Goal: Communication & Community: Answer question/provide support

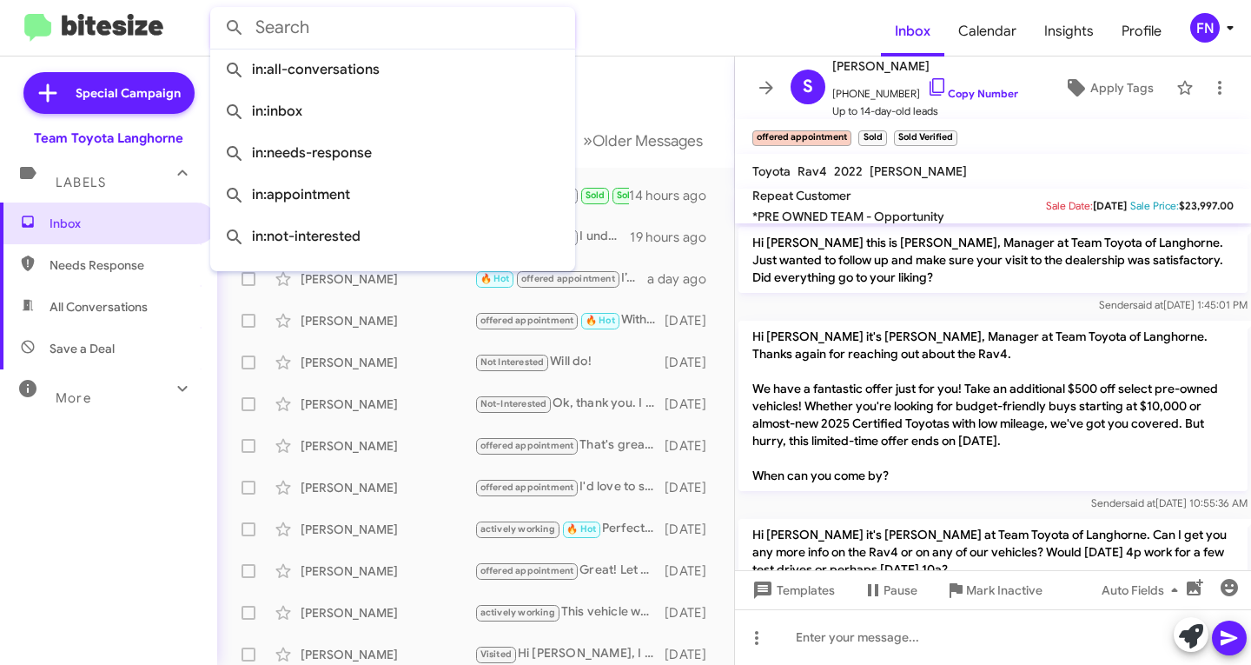
click at [654, 56] on mat-divider at bounding box center [625, 56] width 1251 height 1
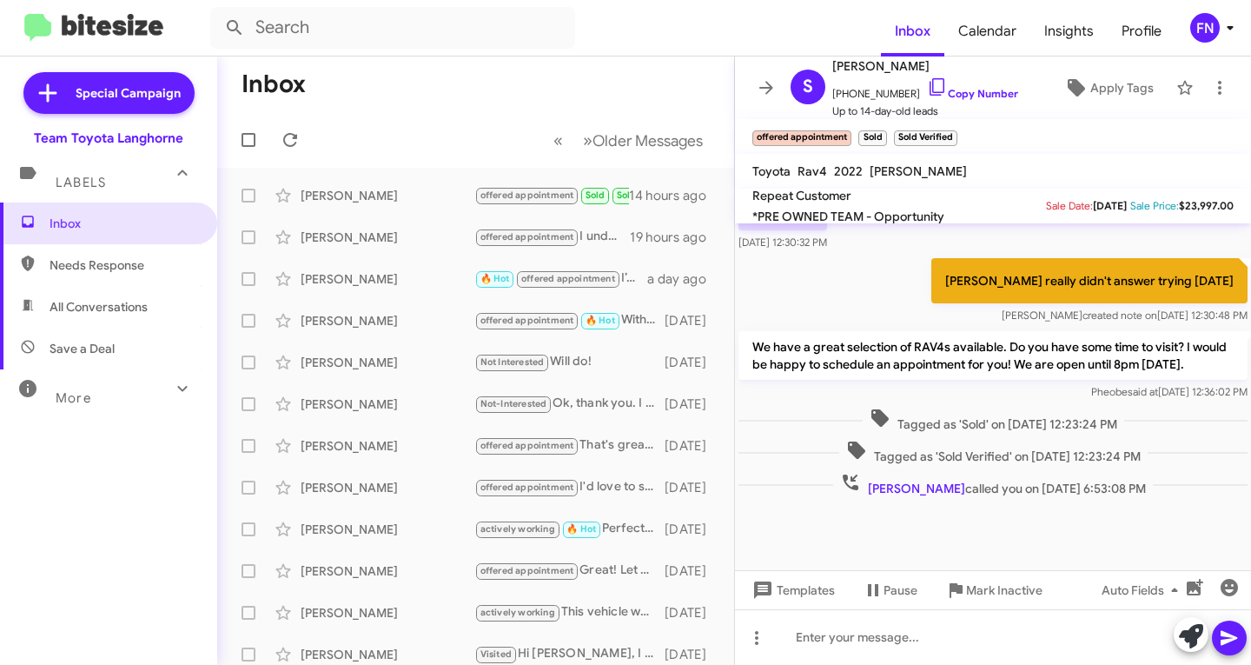
click at [121, 295] on span "All Conversations" at bounding box center [108, 307] width 217 height 42
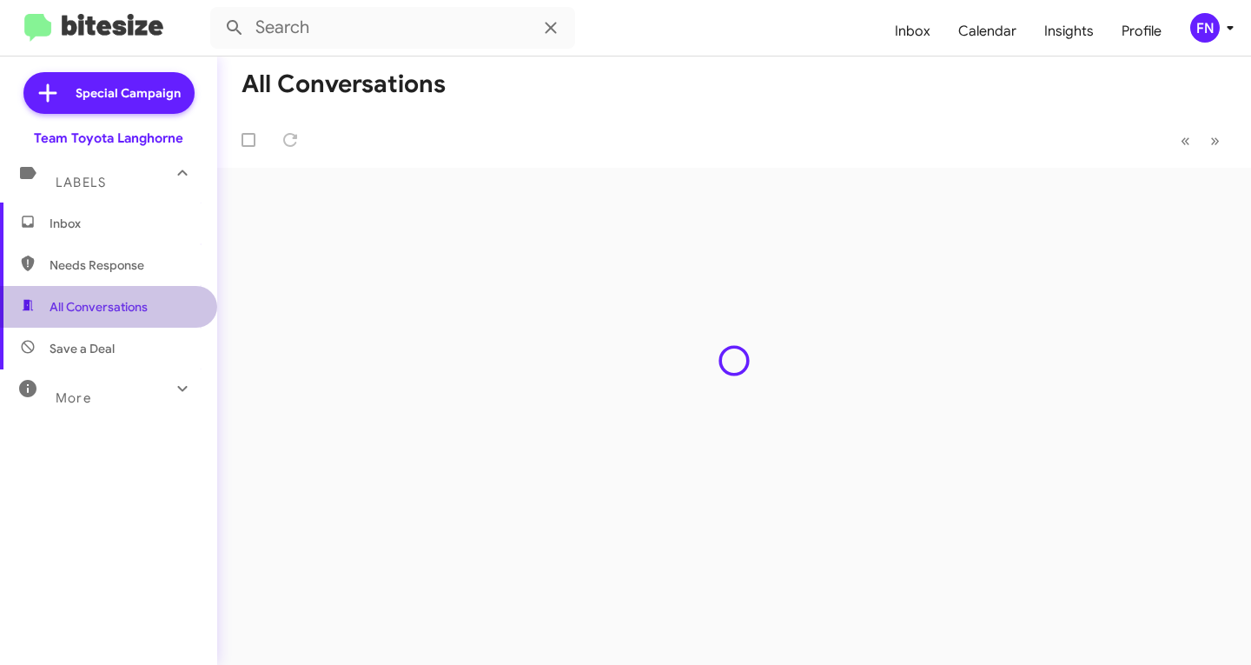
type input "in:all-conversations"
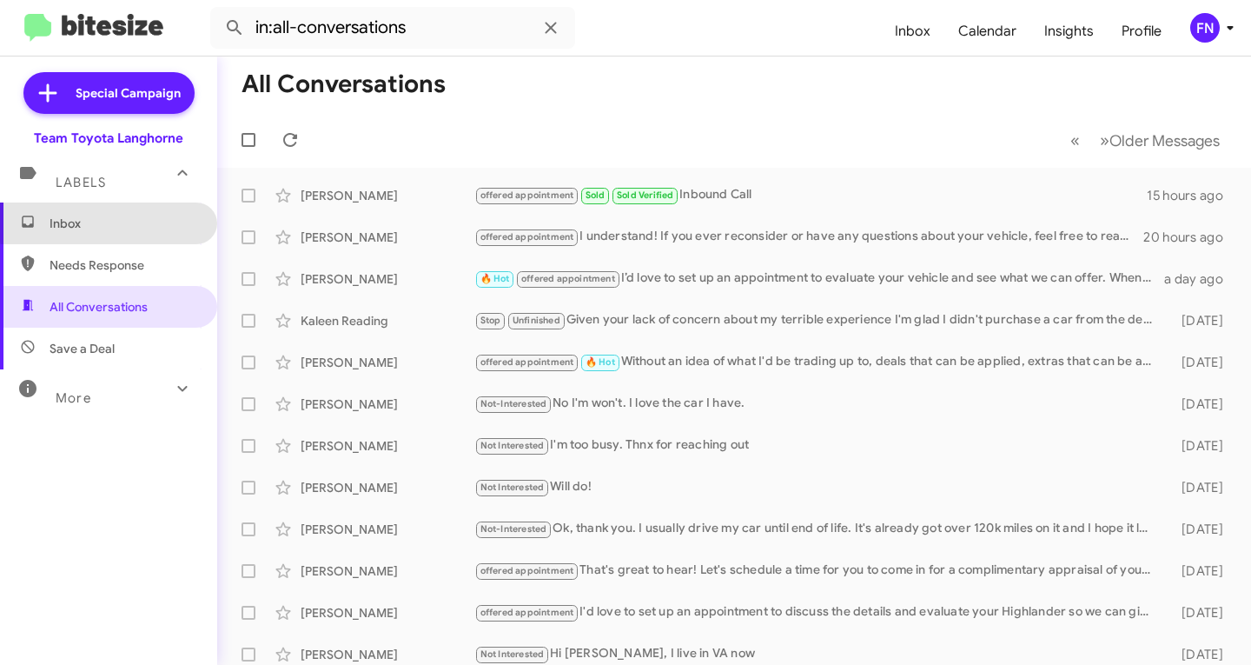
click at [158, 219] on span "Inbox" at bounding box center [124, 223] width 148 height 17
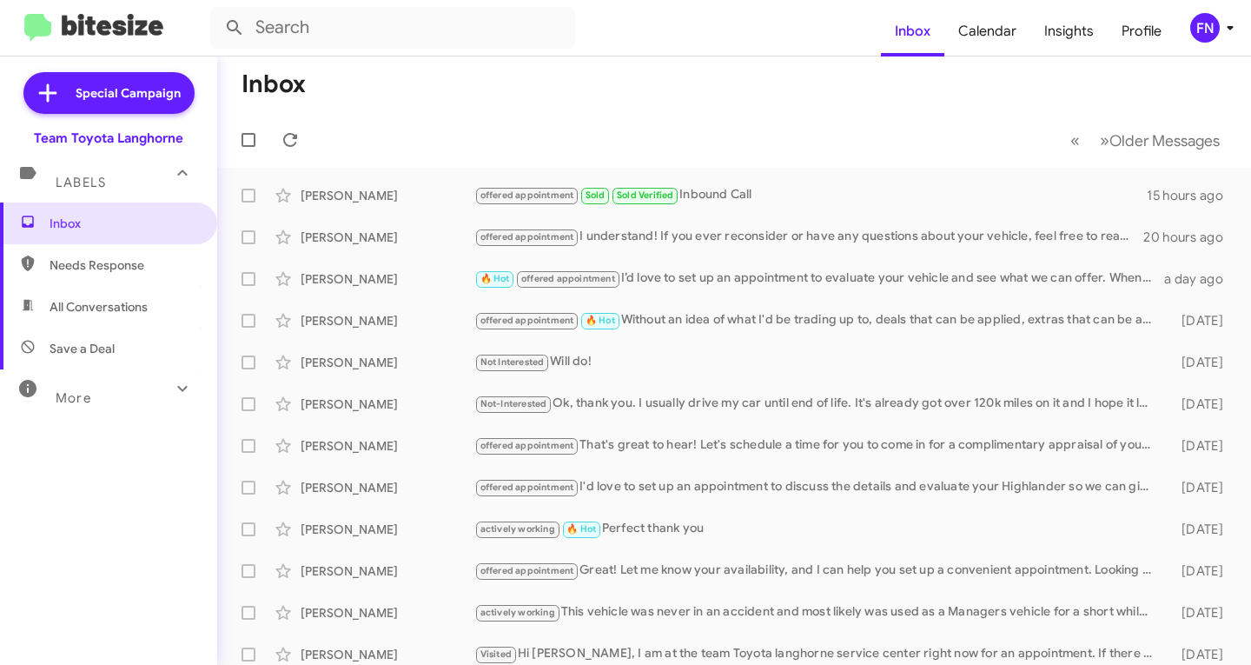
click at [1216, 30] on div "FN" at bounding box center [1205, 28] width 30 height 30
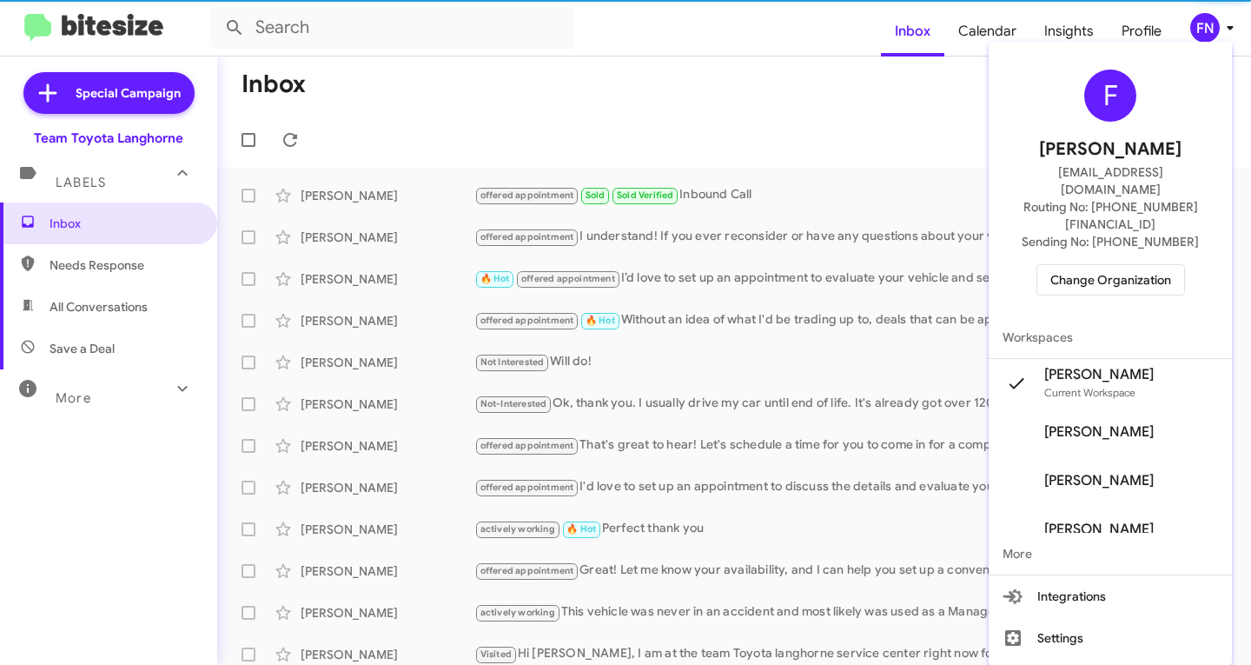
click at [1110, 265] on span "Change Organization" at bounding box center [1110, 280] width 121 height 30
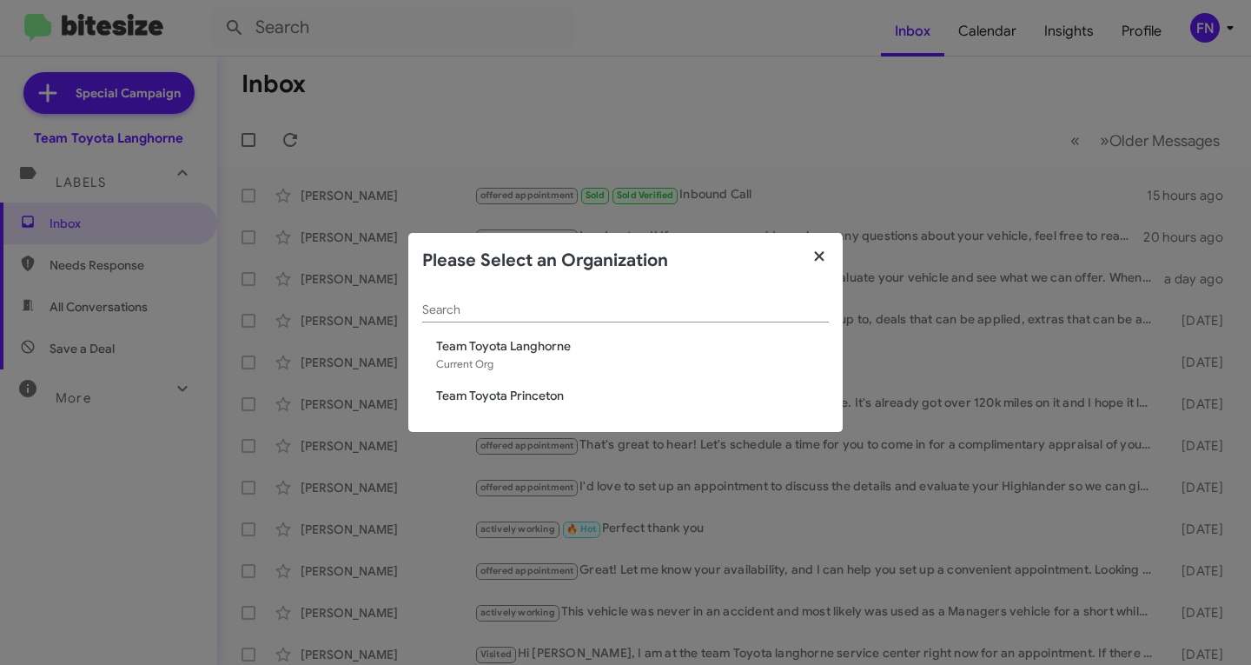
click at [818, 255] on icon "button" at bounding box center [819, 256] width 10 height 10
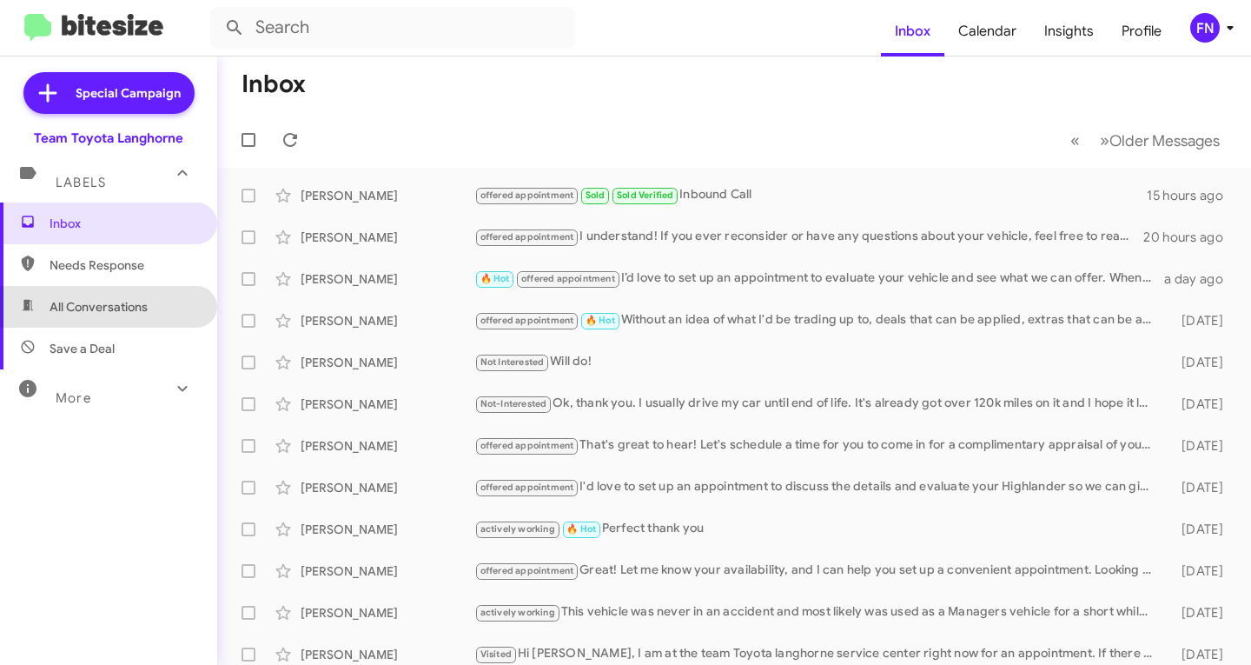
click at [136, 300] on span "All Conversations" at bounding box center [99, 306] width 98 height 17
type input "in:all-conversations"
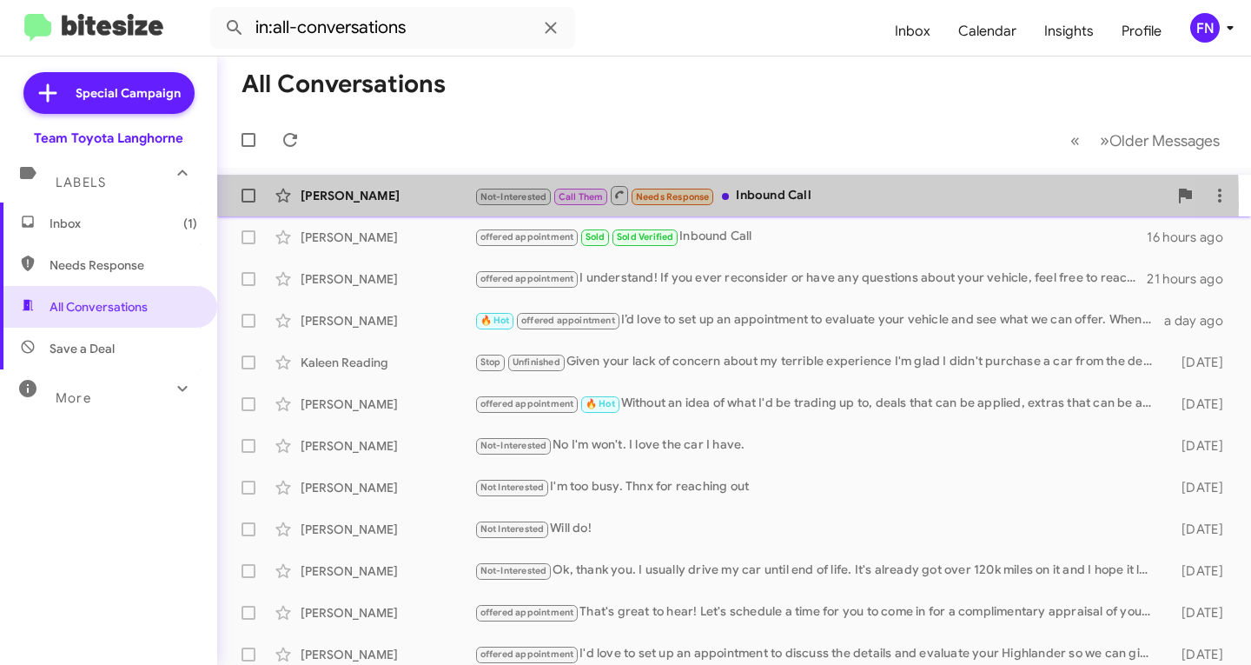
click at [444, 205] on div "[PERSON_NAME] Not-Interested Call Them Needs Response Inbound Call a few second…" at bounding box center [734, 195] width 1006 height 35
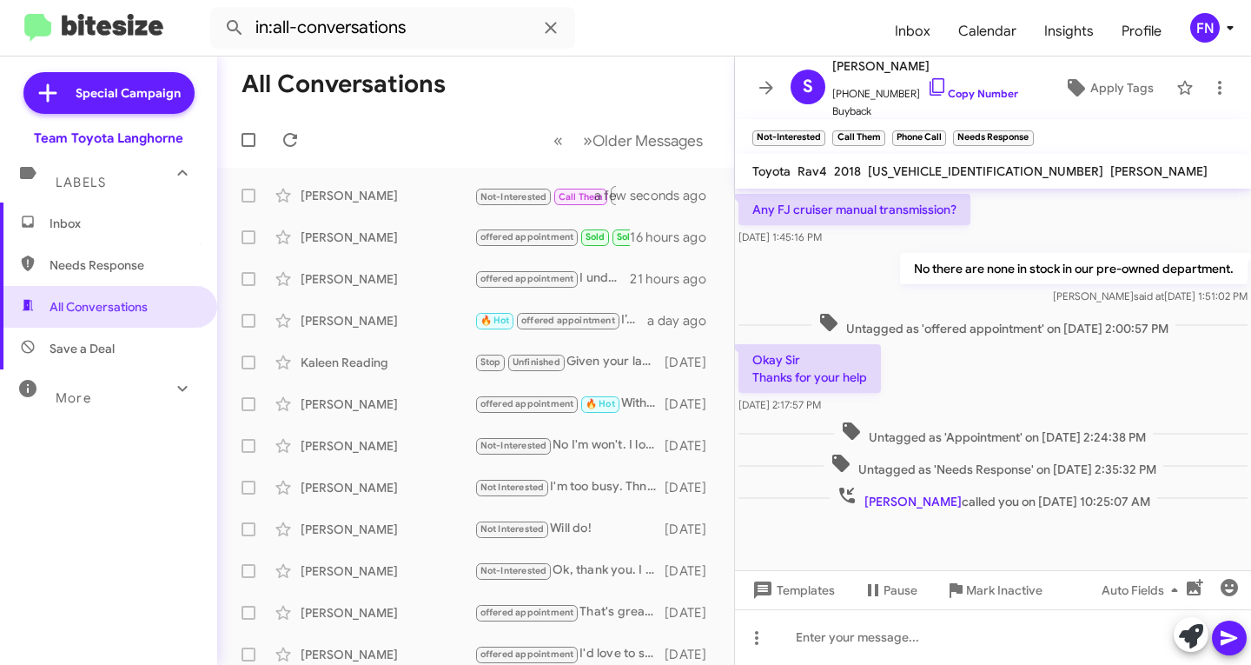
scroll to position [536, 0]
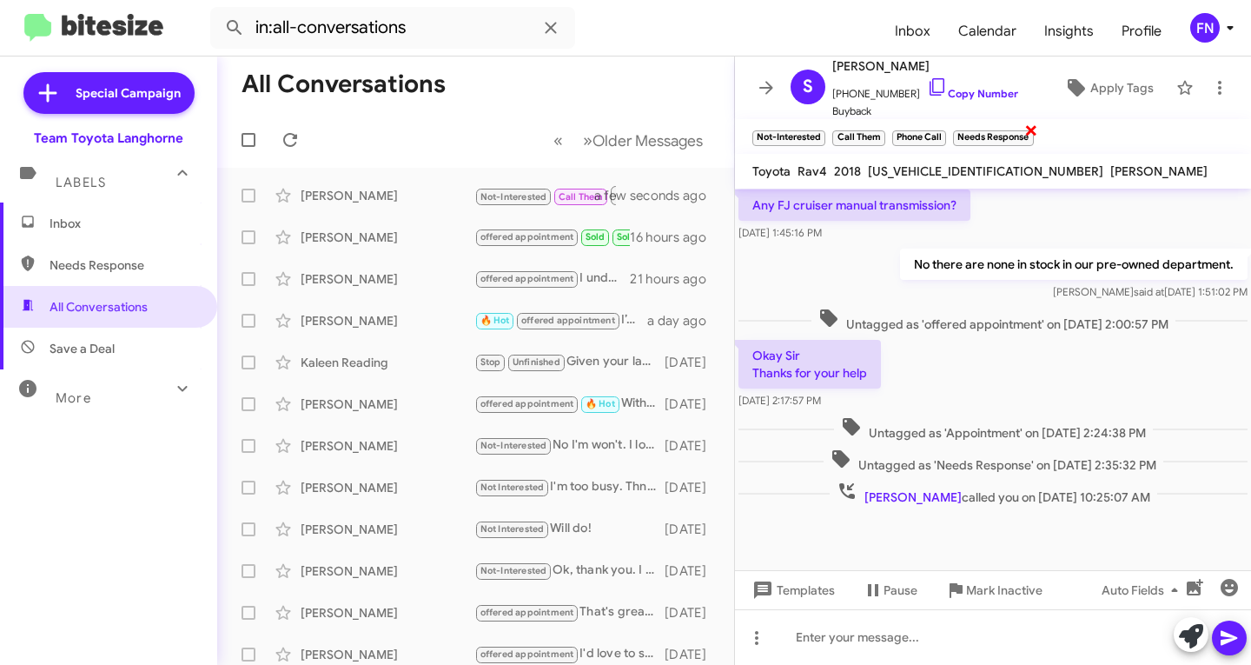
click at [1028, 128] on span "×" at bounding box center [1031, 129] width 14 height 21
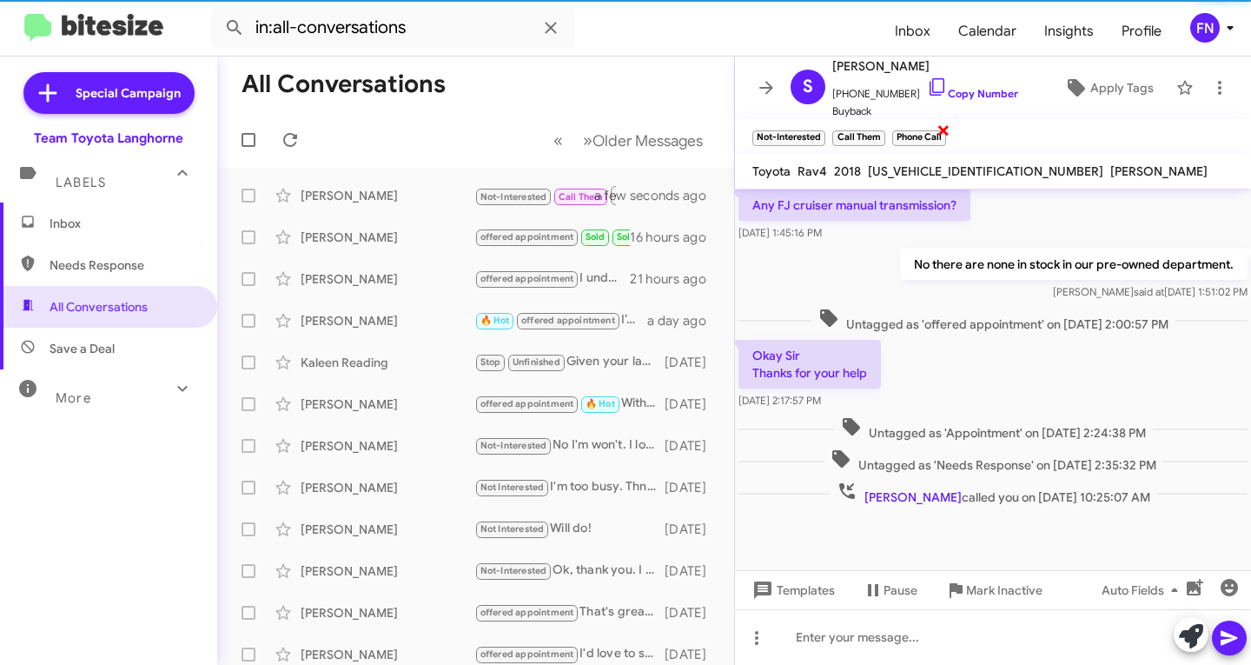
click at [944, 130] on span "×" at bounding box center [944, 129] width 14 height 21
click at [882, 133] on span "×" at bounding box center [883, 129] width 14 height 21
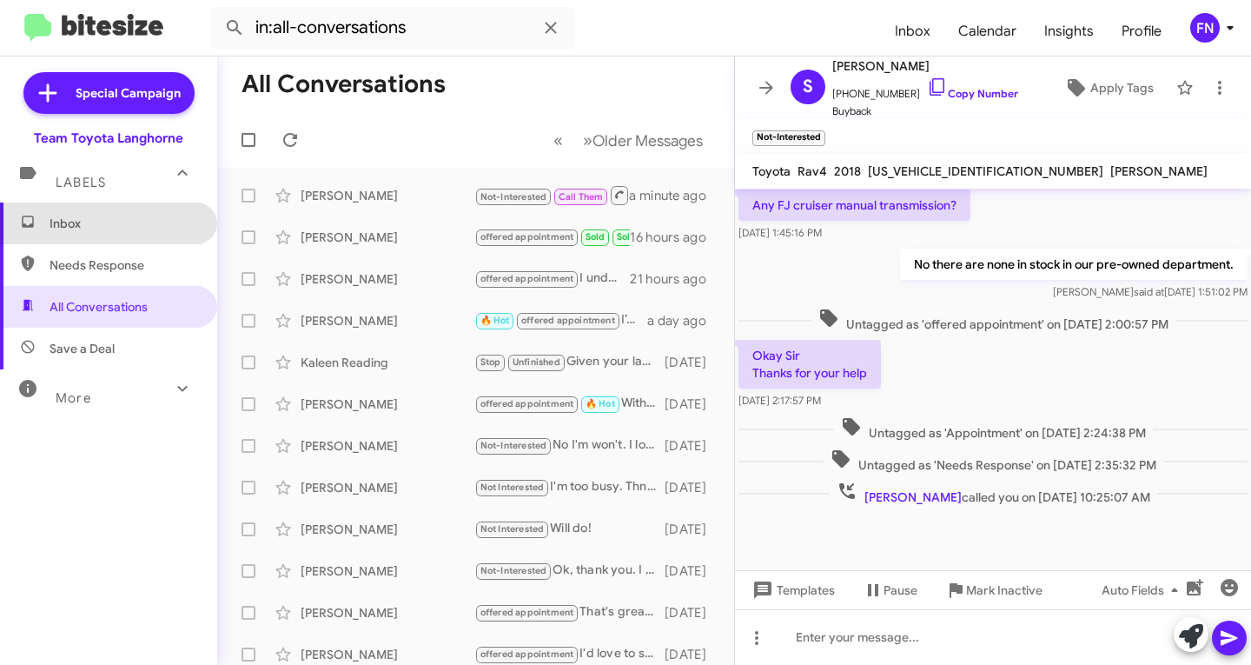
click at [135, 223] on span "Inbox" at bounding box center [124, 223] width 148 height 17
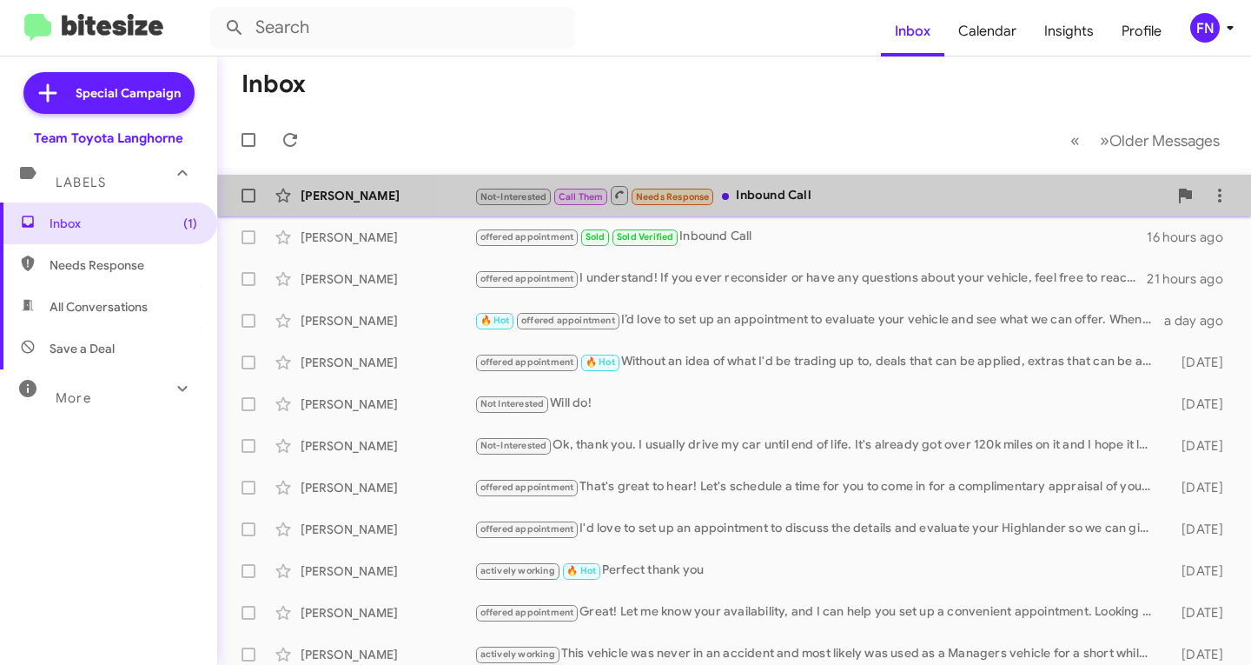
click at [803, 211] on div "[PERSON_NAME] Not-Interested Call Them Needs Response Inbound Call a few second…" at bounding box center [734, 195] width 1006 height 35
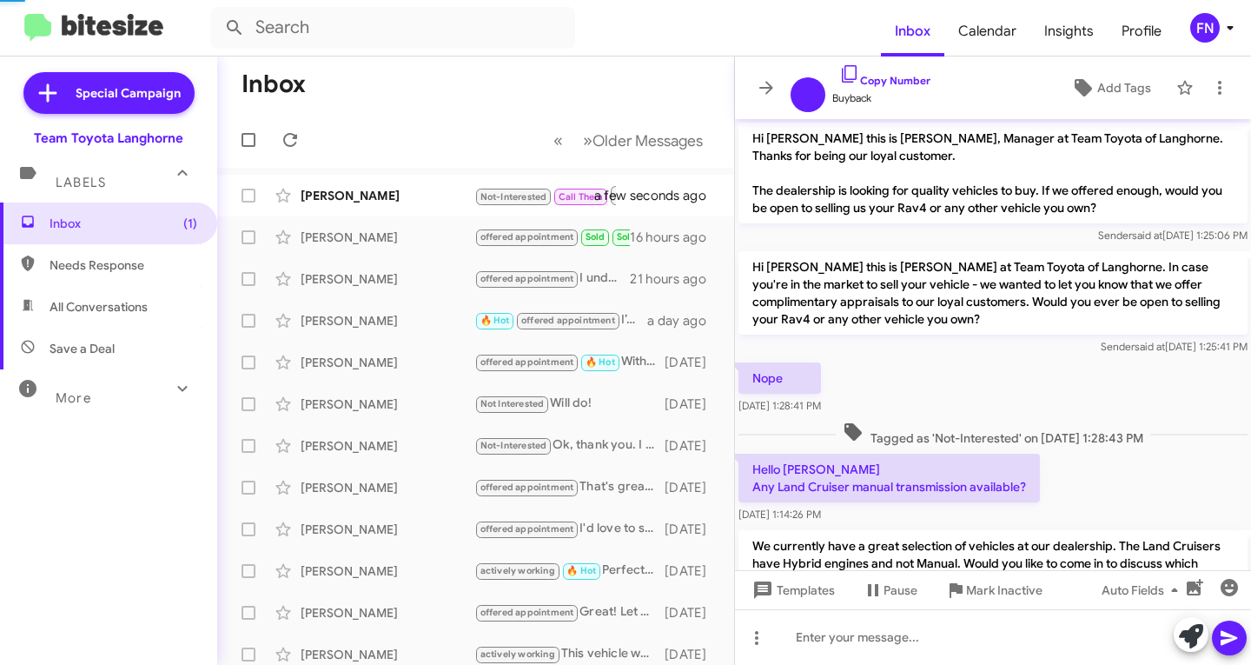
scroll to position [612, 0]
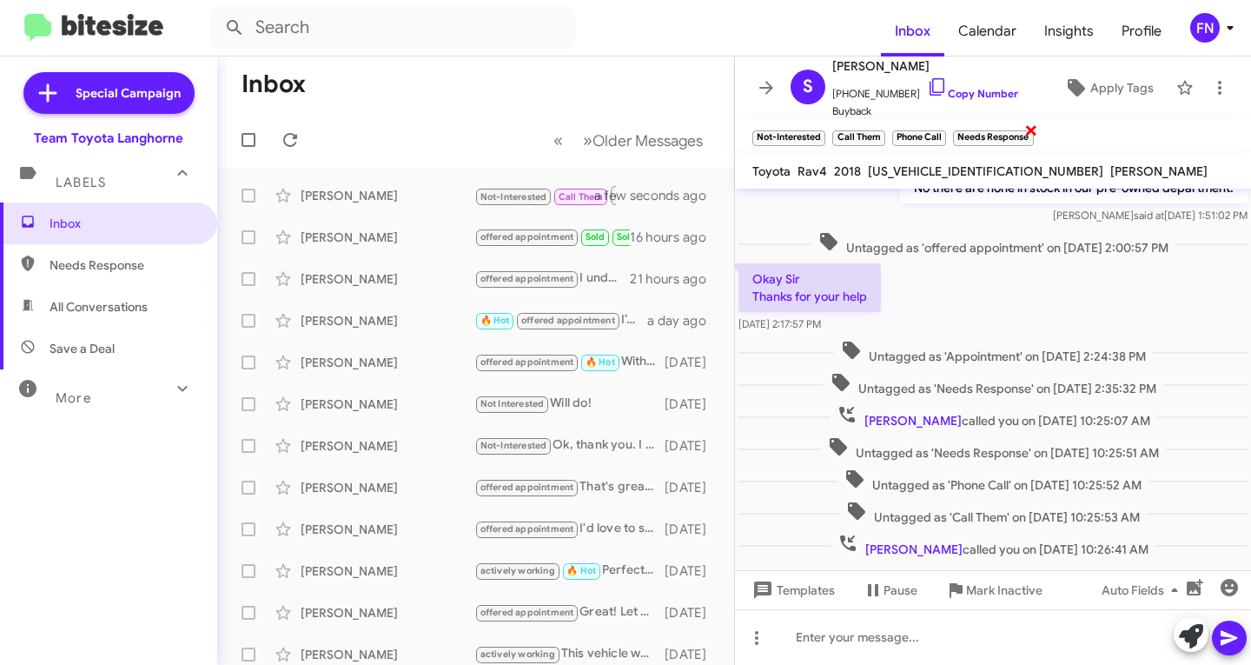
click at [1036, 128] on span "×" at bounding box center [1031, 129] width 14 height 21
click at [947, 125] on span "×" at bounding box center [944, 129] width 14 height 21
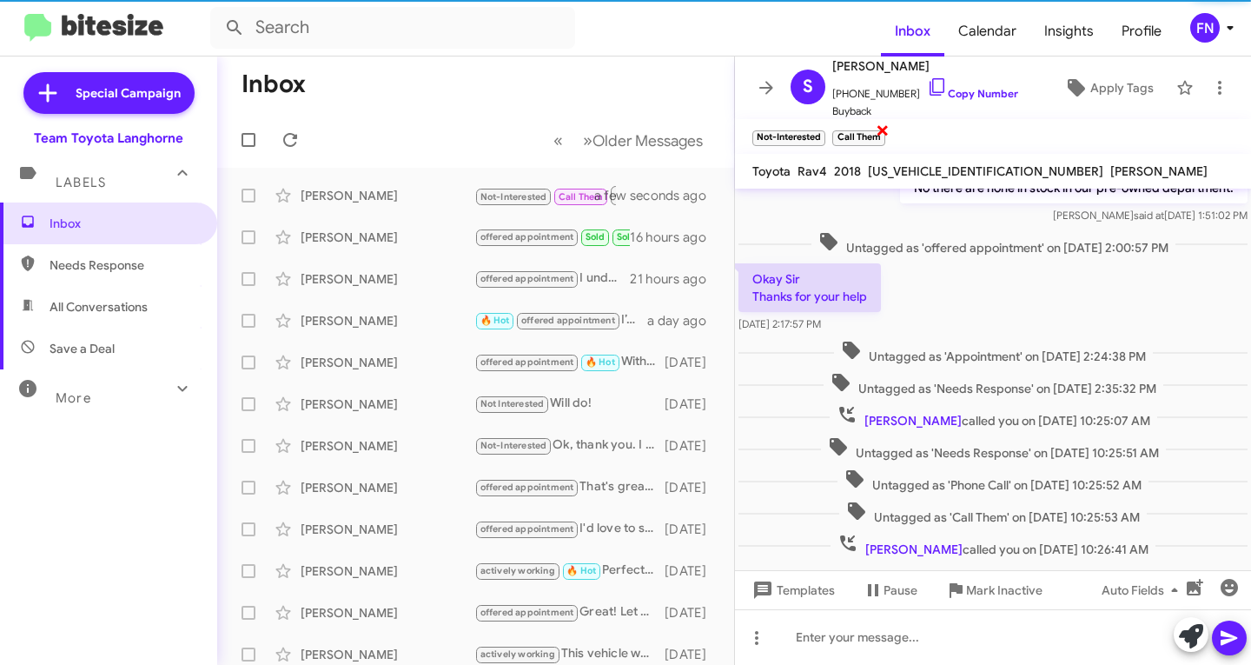
click at [877, 133] on span "×" at bounding box center [883, 129] width 14 height 21
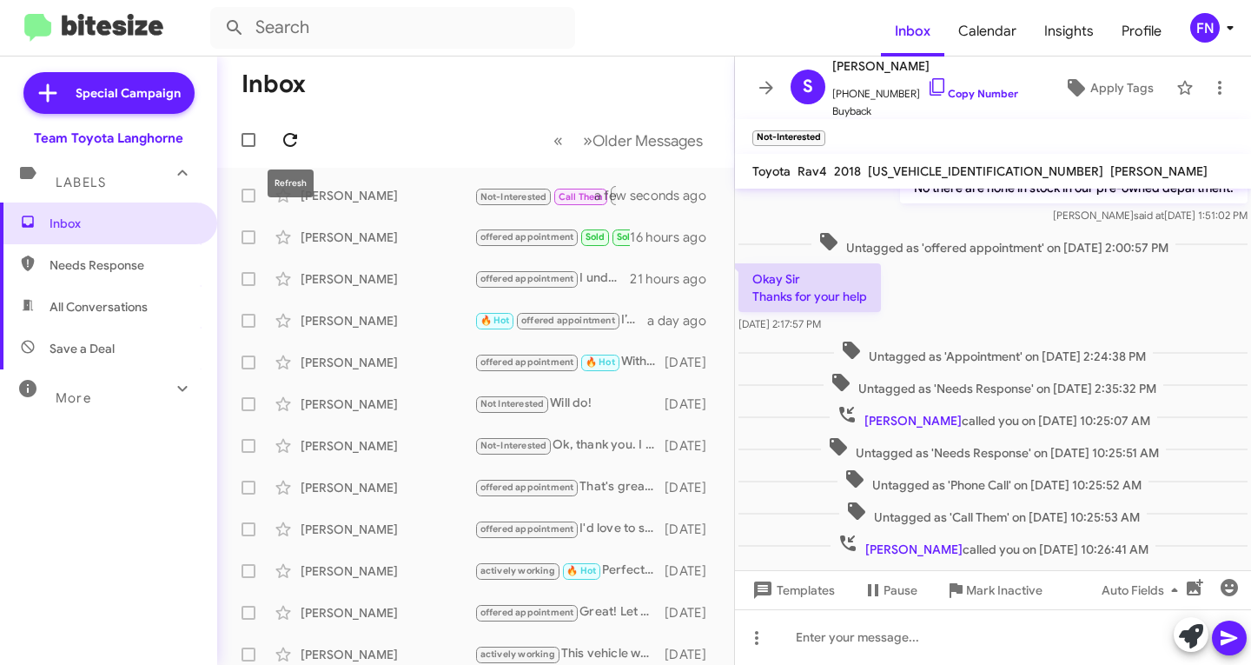
click at [301, 145] on span at bounding box center [290, 139] width 35 height 21
